Goal: Transaction & Acquisition: Purchase product/service

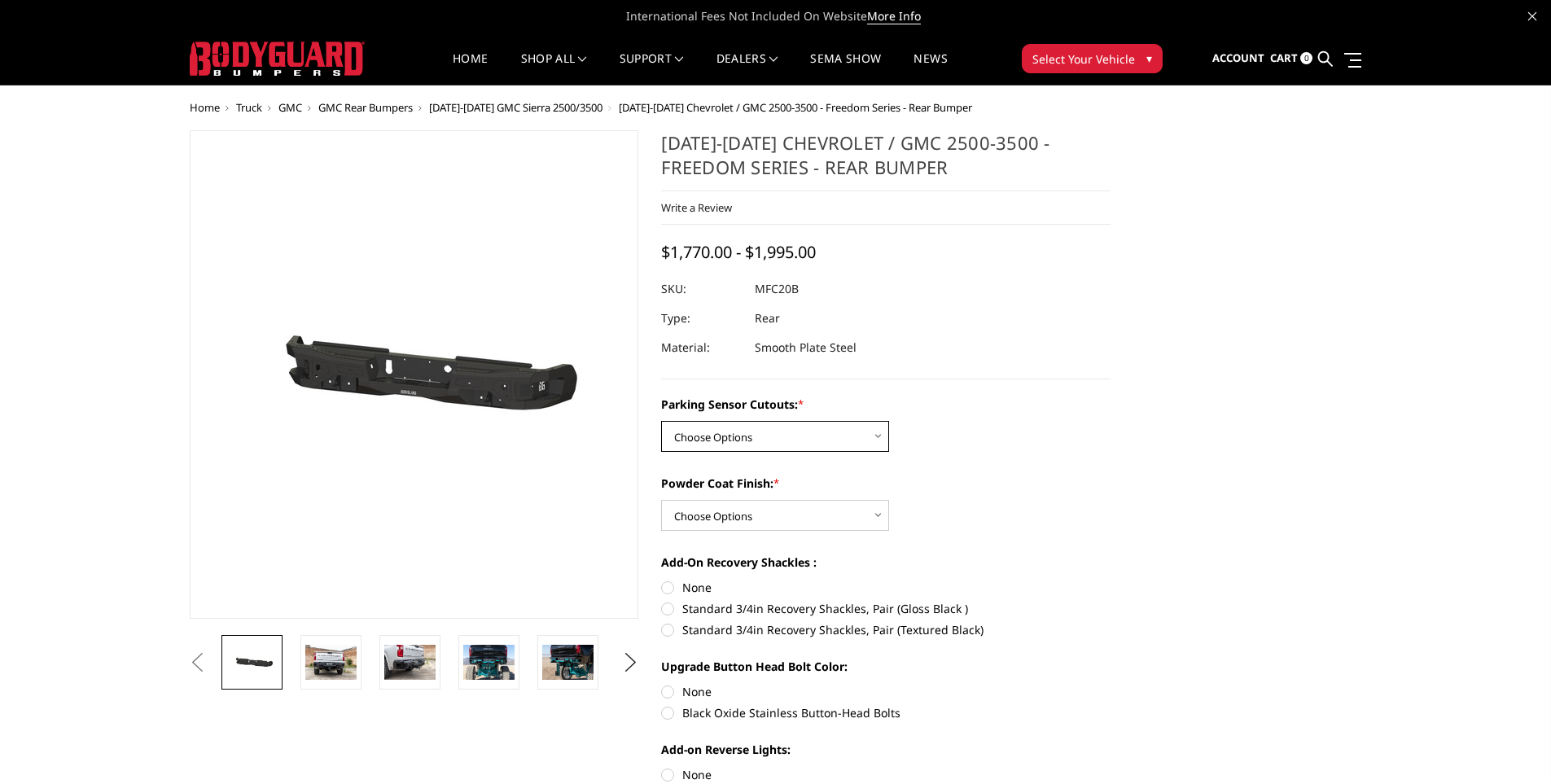
click at [878, 435] on select "Choose Options No - Without Parking Sensor Cutouts Yes - With Parking Sensor Cu…" at bounding box center [775, 435] width 228 height 31
select select "2870"
click at [661, 421] on select "Choose Options No - Without Parking Sensor Cutouts Yes - With Parking Sensor Cu…" at bounding box center [775, 435] width 228 height 31
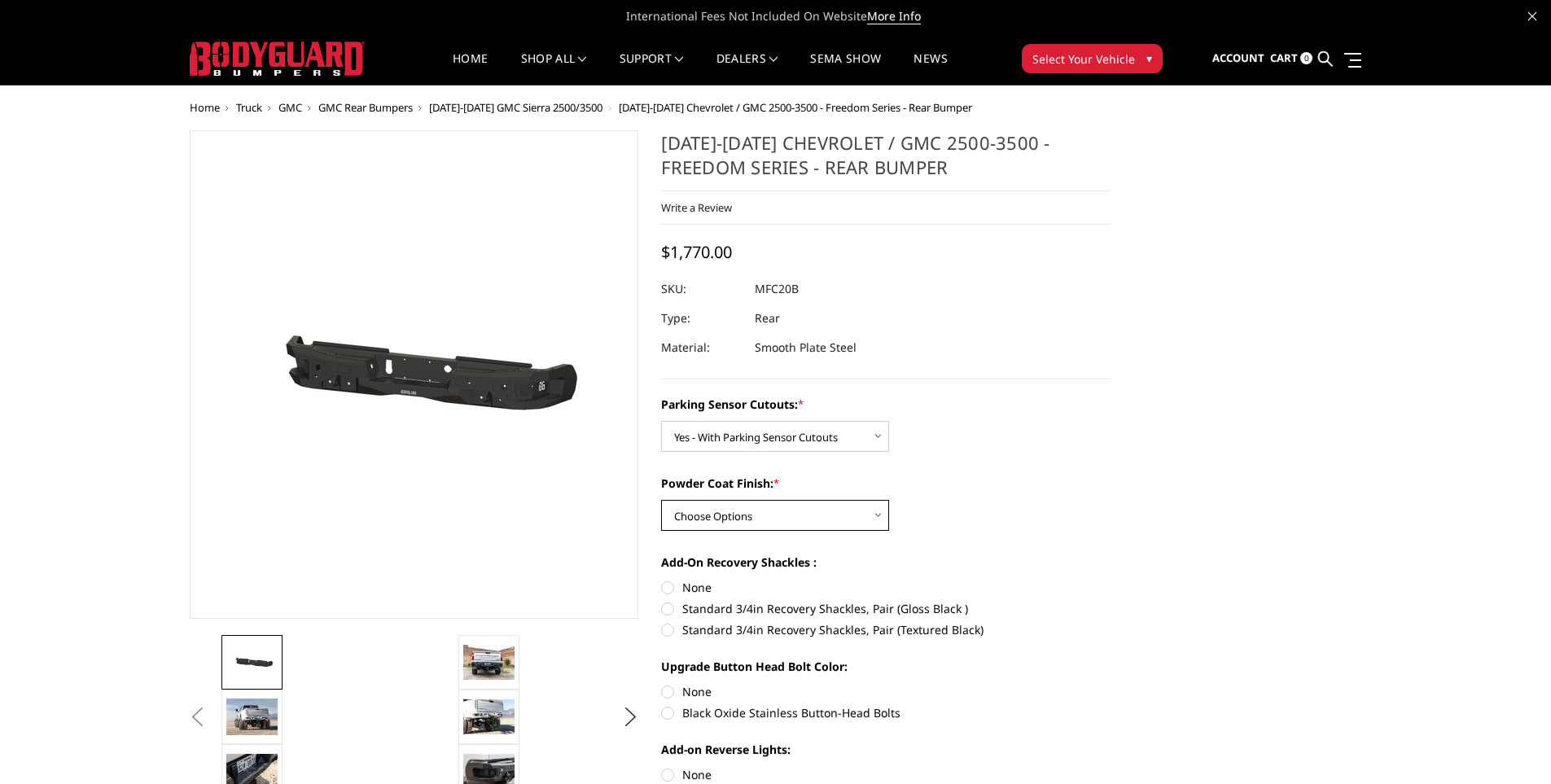
click at [880, 515] on select "Choose Options Bare Metal Texture Black Powder Coat" at bounding box center [775, 514] width 228 height 31
select select "2872"
click at [661, 500] on select "Choose Options Bare Metal Texture Black Powder Coat" at bounding box center [775, 514] width 228 height 31
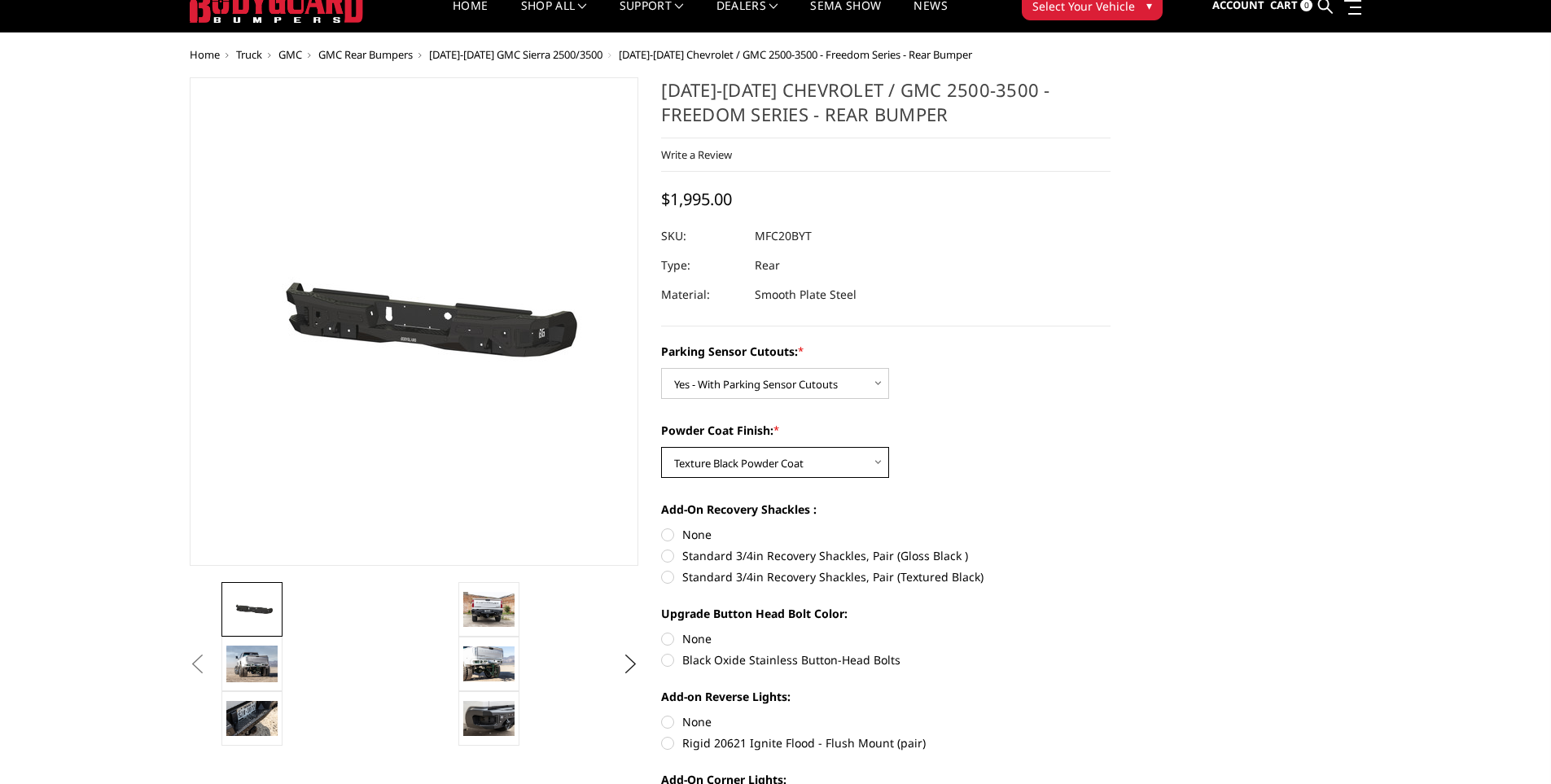
scroll to position [81, 0]
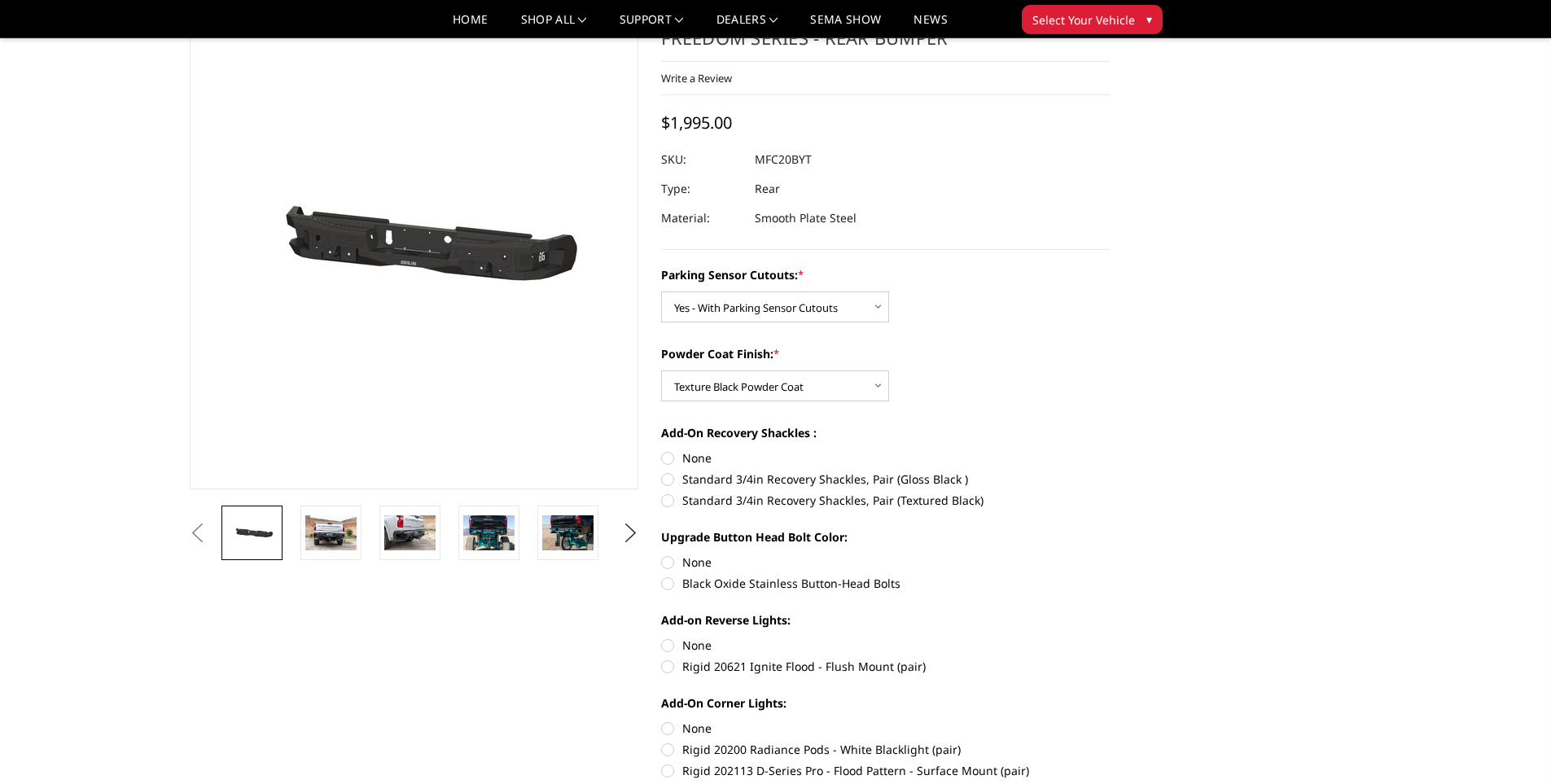
click at [766, 664] on label "Rigid 20621 Ignite Flood - Flush Mount (pair)" at bounding box center [885, 666] width 449 height 17
click at [1110, 637] on input "Rigid 20621 Ignite Flood - Flush Mount (pair)" at bounding box center [1110, 636] width 1 height 1
radio input "true"
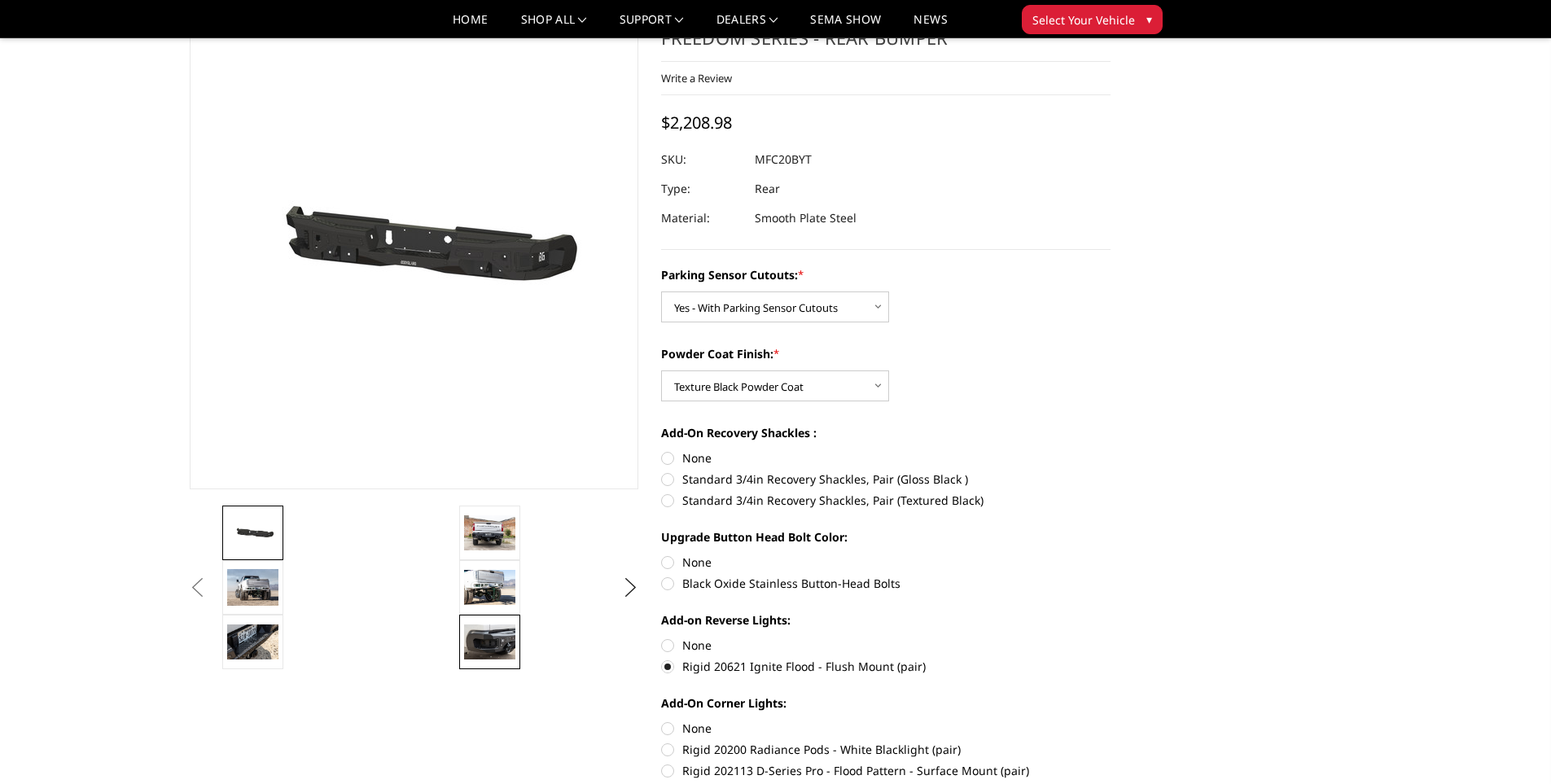
click at [483, 639] on img at bounding box center [490, 641] width 51 height 35
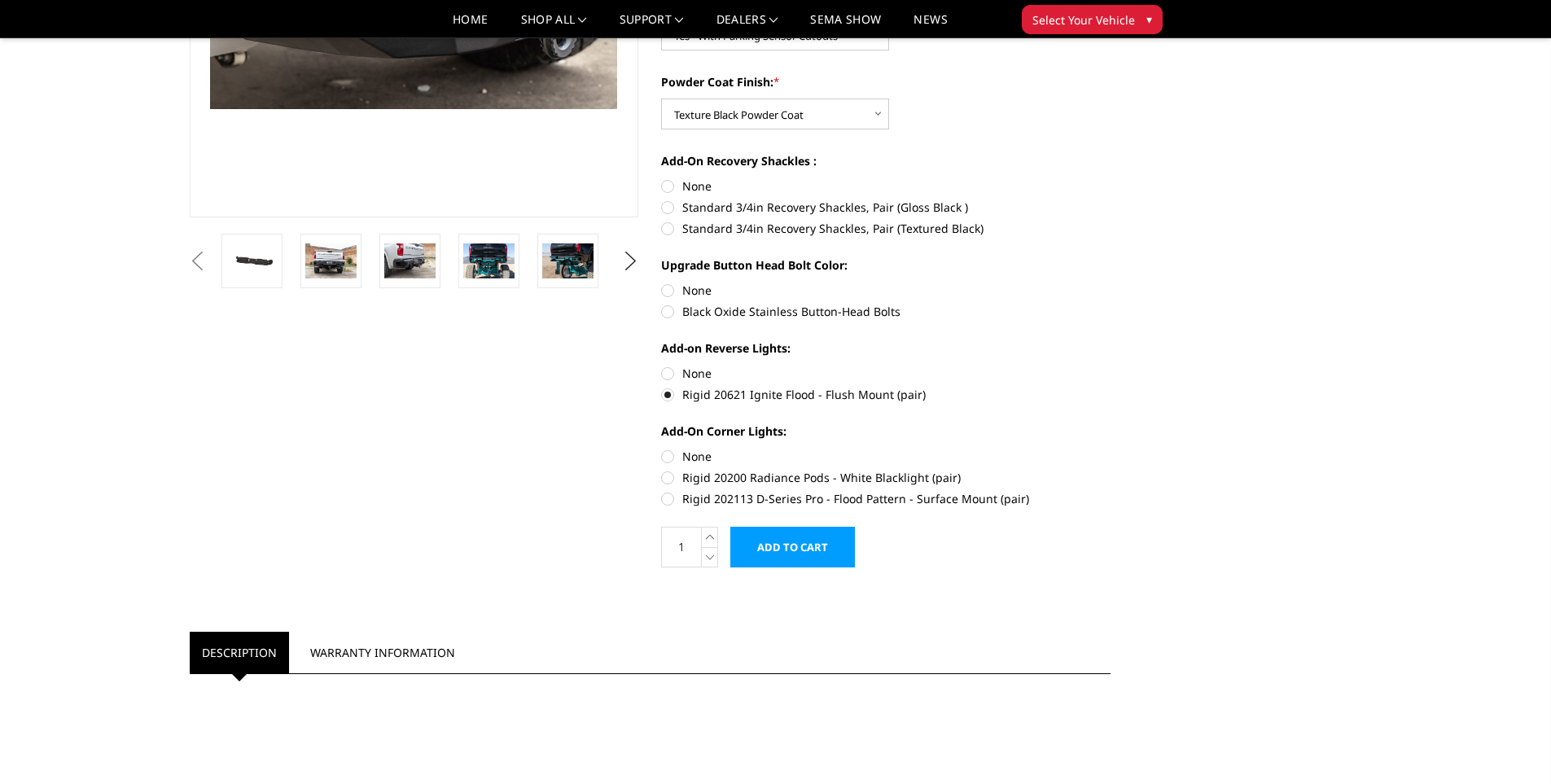
scroll to position [0, 0]
